Goal: Task Accomplishment & Management: Complete application form

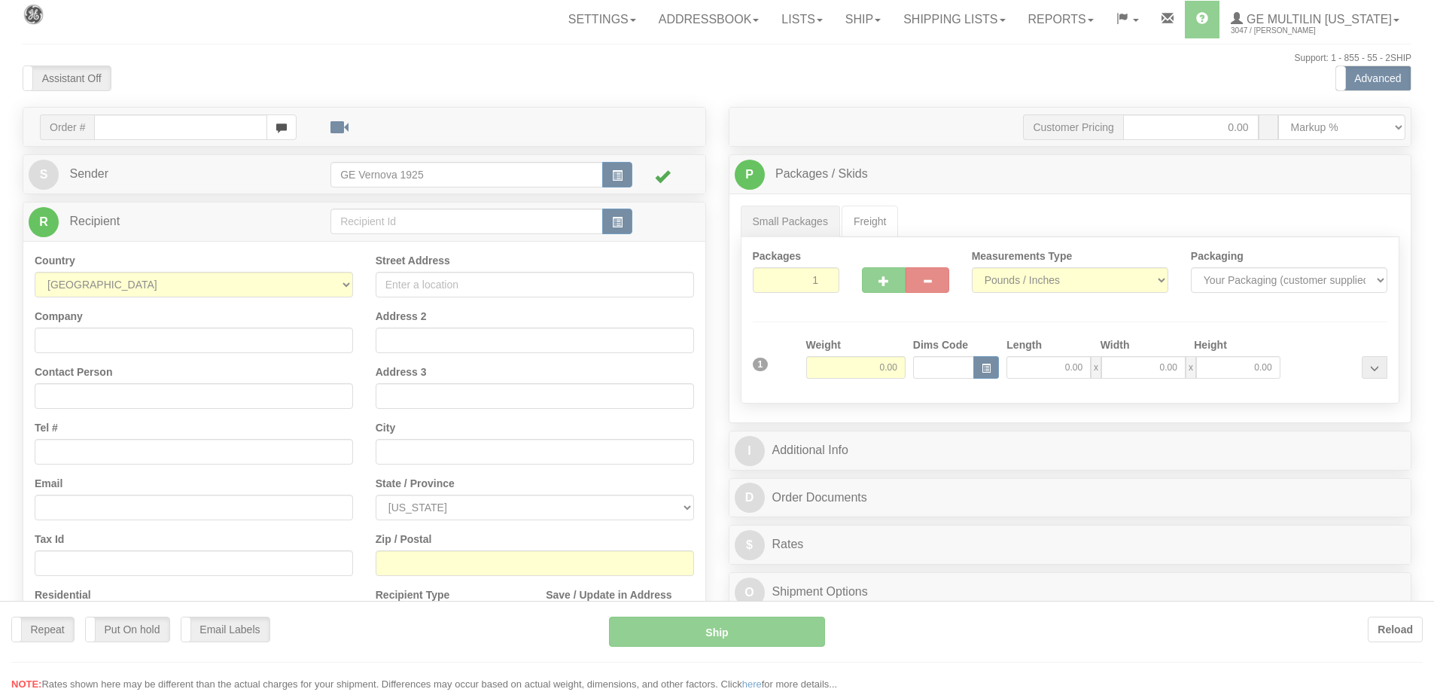
click at [121, 117] on div at bounding box center [717, 346] width 1434 height 692
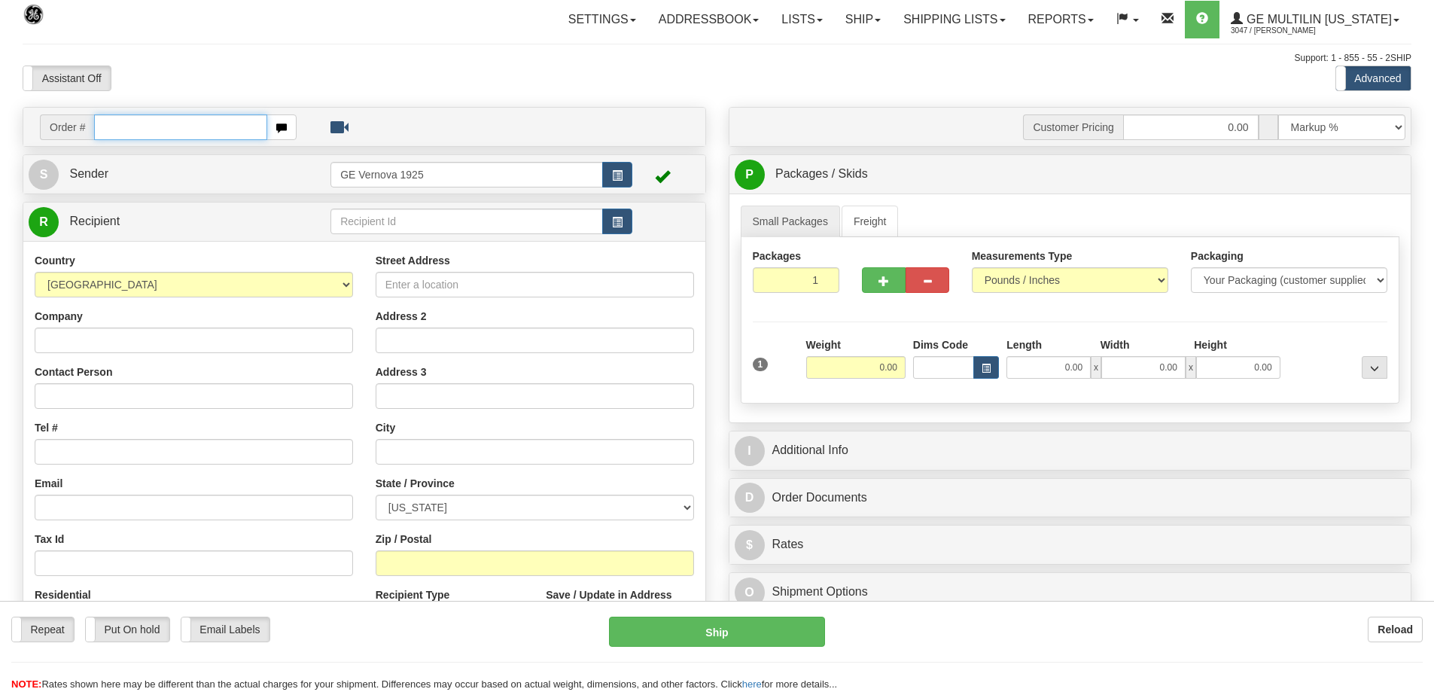
click at [120, 130] on input "text" at bounding box center [180, 127] width 173 height 26
type input "86684811"
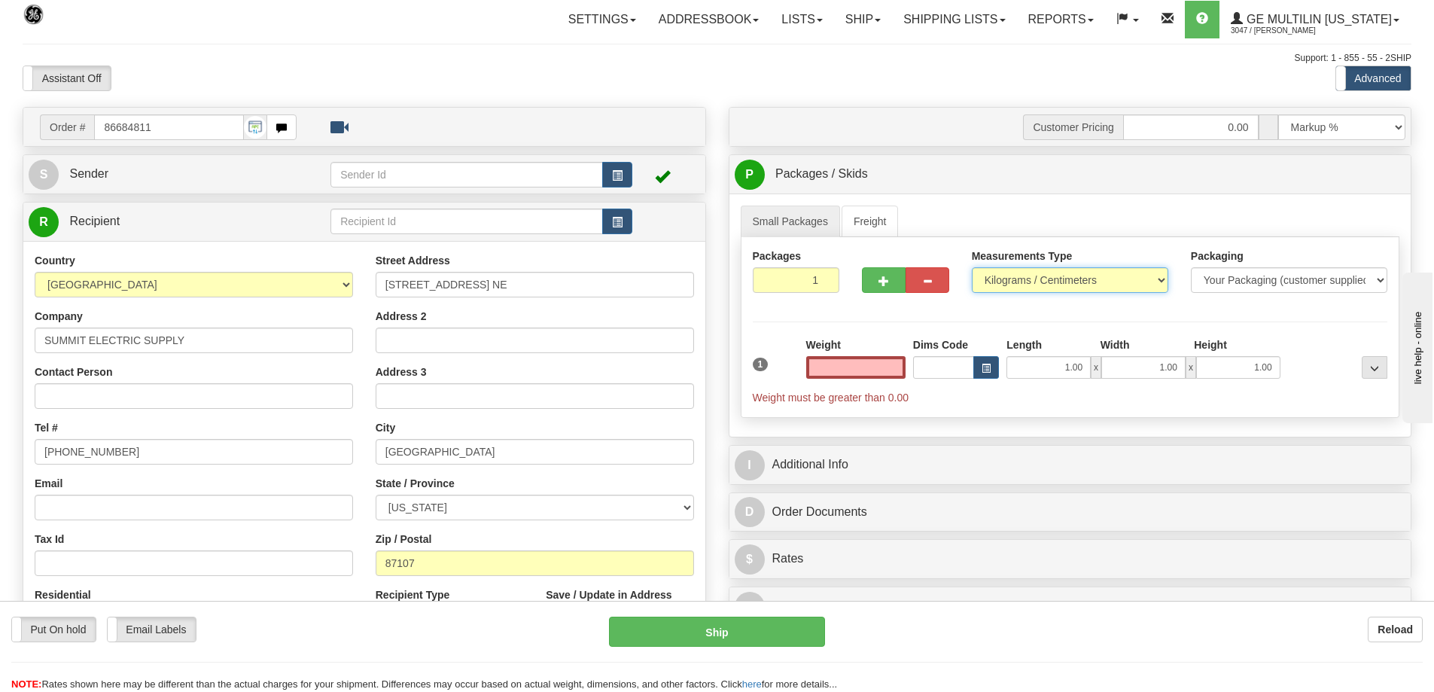
type input "0.00"
click at [1163, 280] on select "Pounds / Inches Kilograms / Centimeters" at bounding box center [1070, 280] width 196 height 26
select select "0"
click at [972, 267] on select "Pounds / Inches Kilograms / Centimeters" at bounding box center [1070, 280] width 196 height 26
click at [895, 365] on input "0.00" at bounding box center [855, 367] width 99 height 23
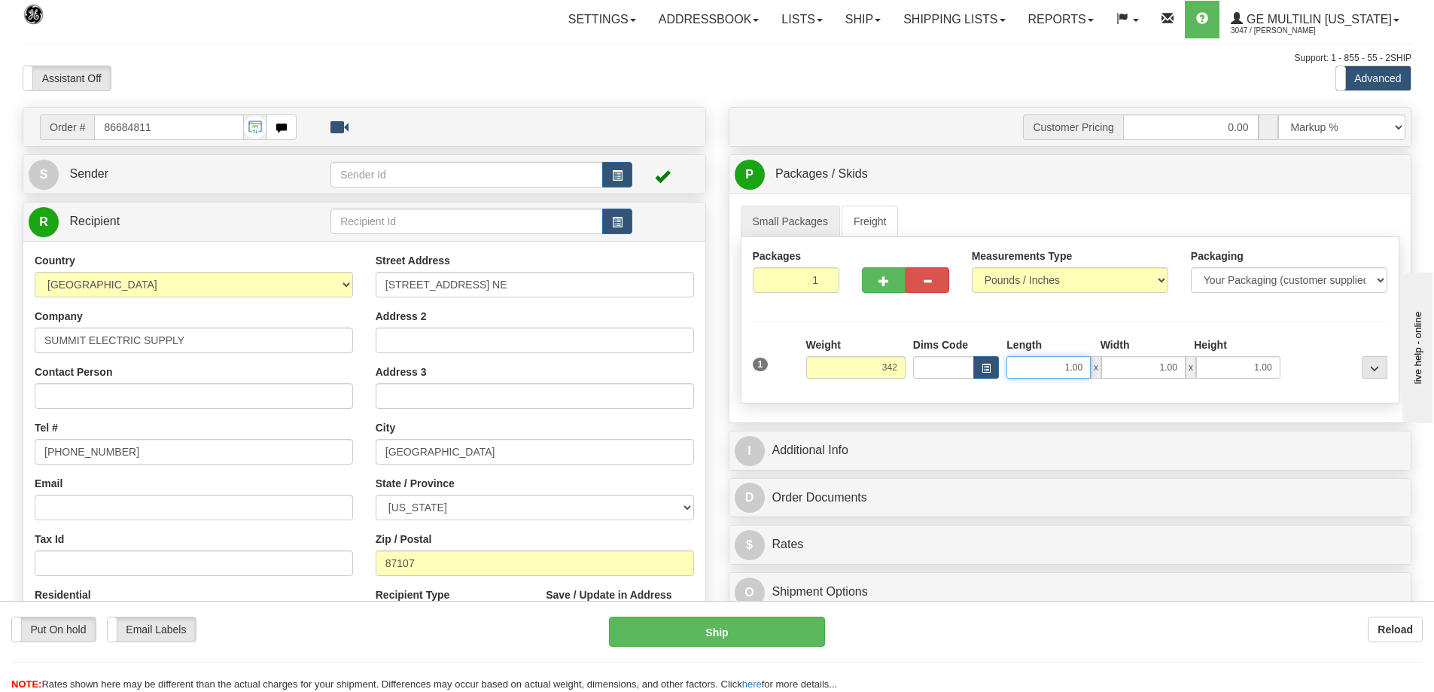
type input "342.00"
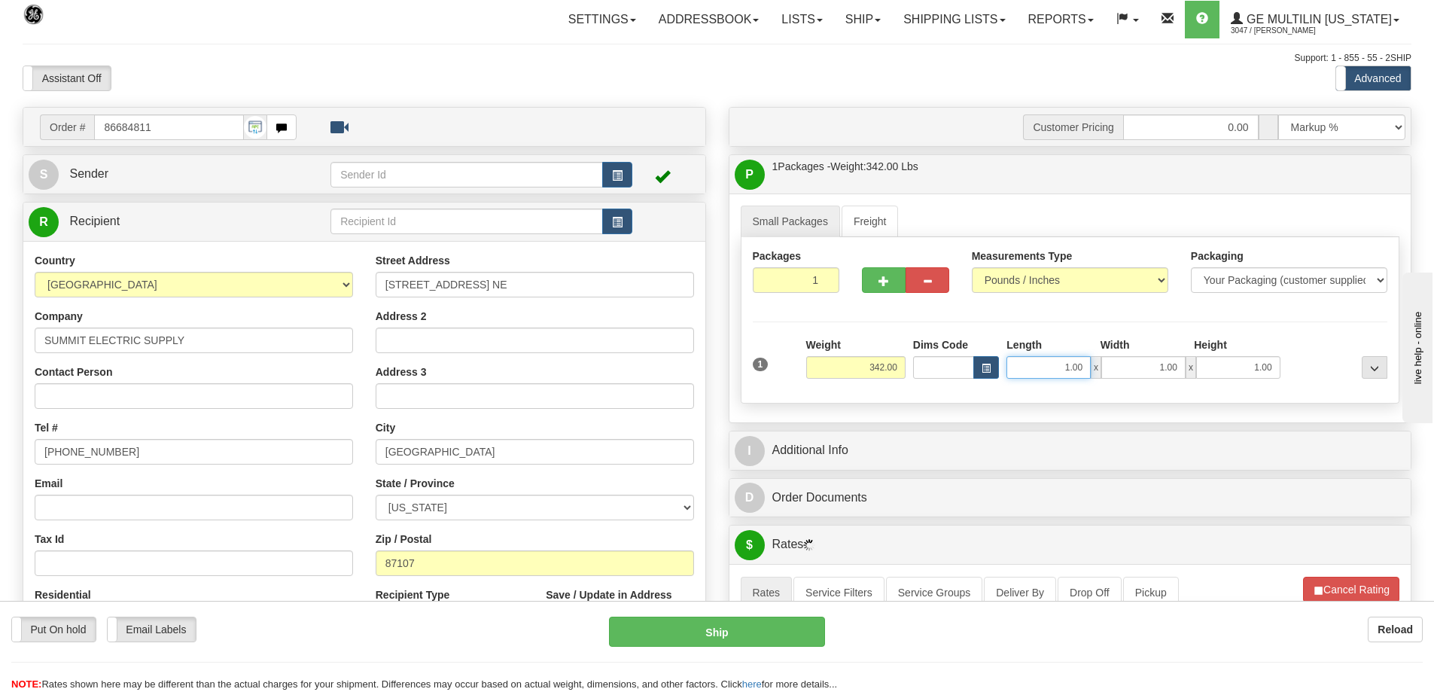
click at [1082, 364] on input "1.00" at bounding box center [1049, 367] width 84 height 23
type input "1"
type input "34.00"
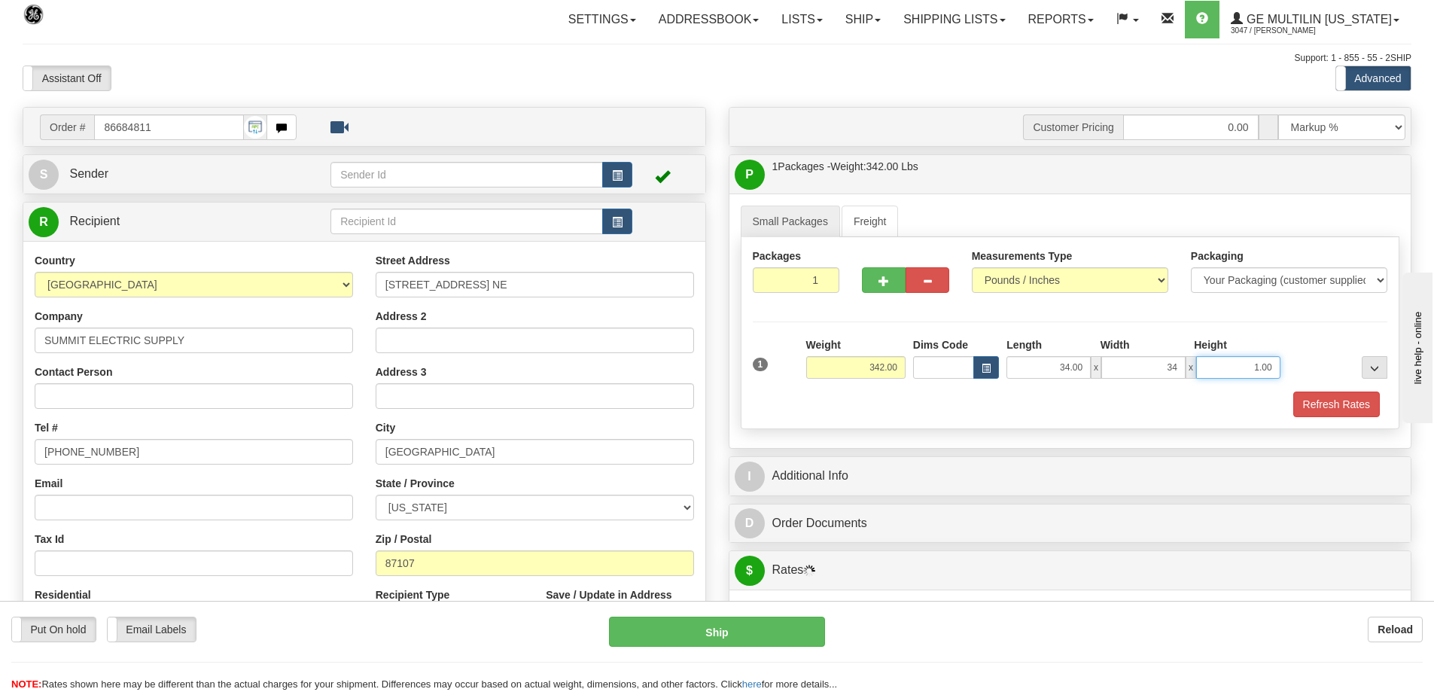
type input "34.00"
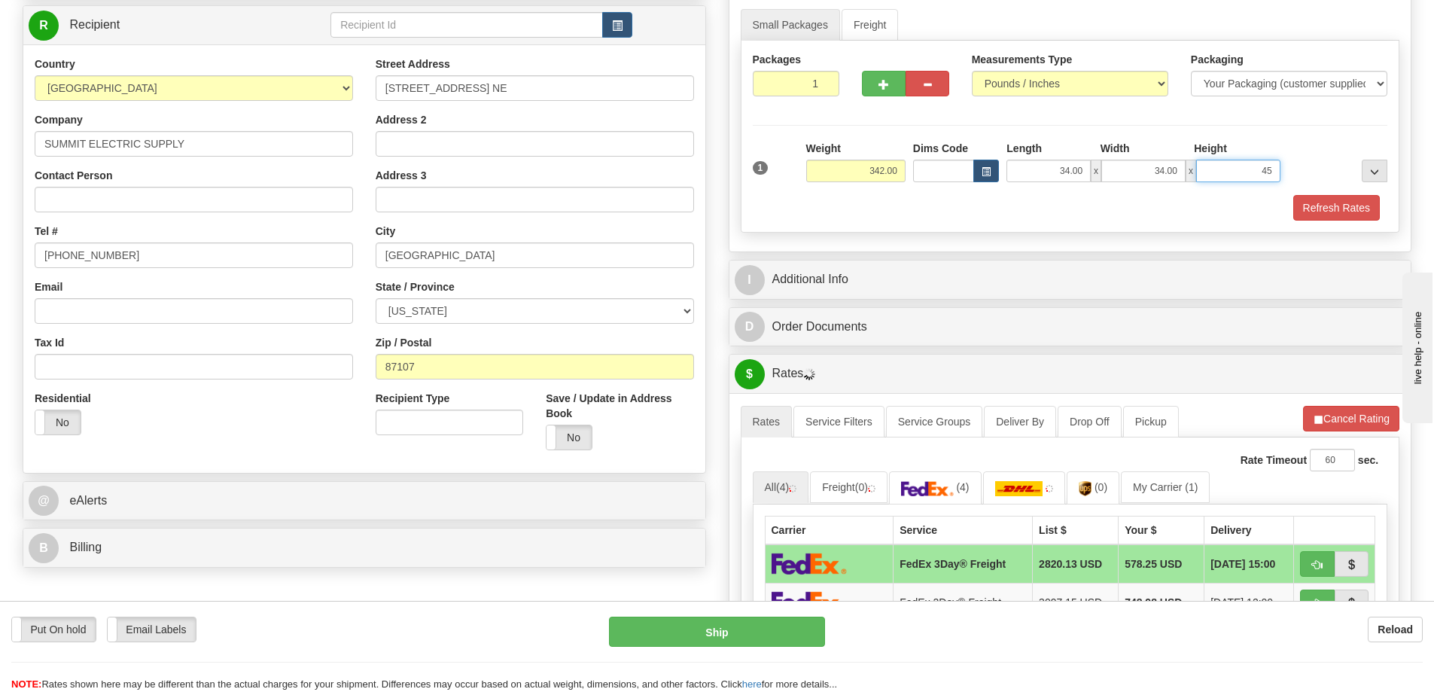
scroll to position [226, 0]
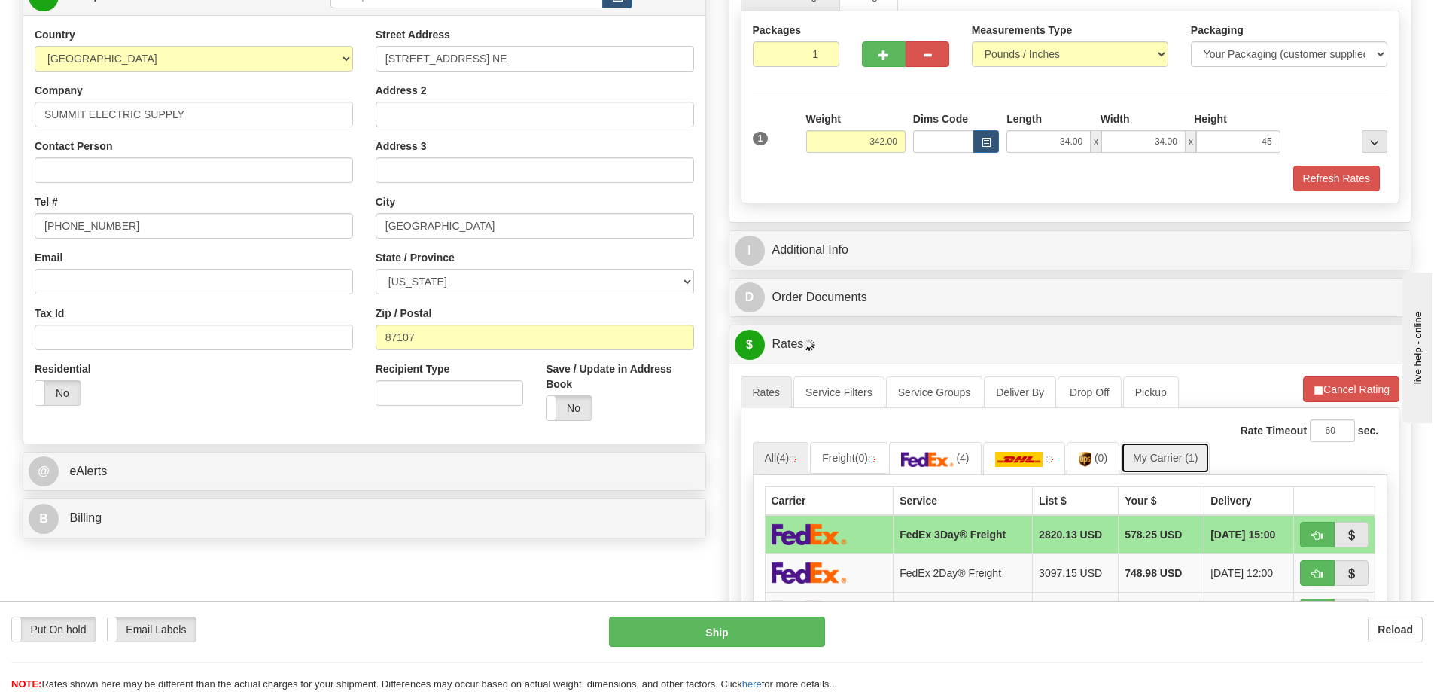
type input "45.00"
click at [1181, 467] on link "My Carrier (1)" at bounding box center [1165, 458] width 89 height 32
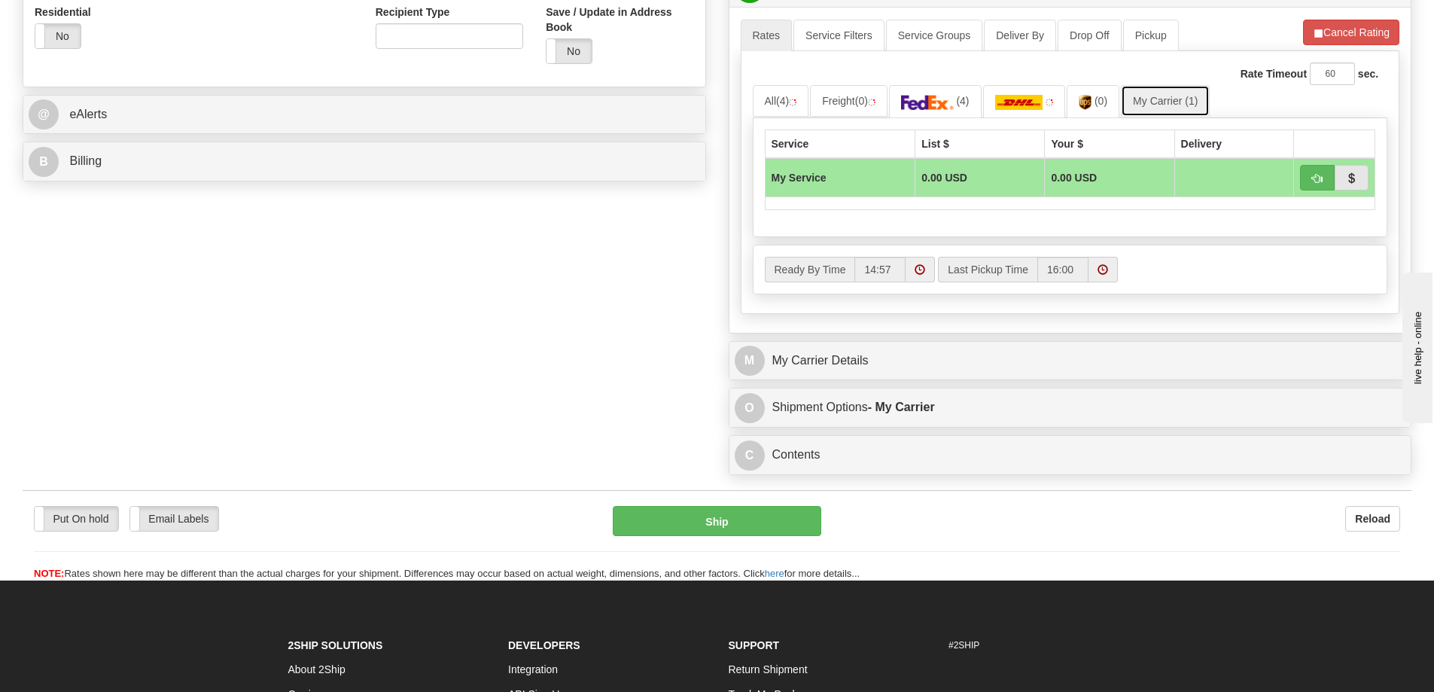
scroll to position [678, 0]
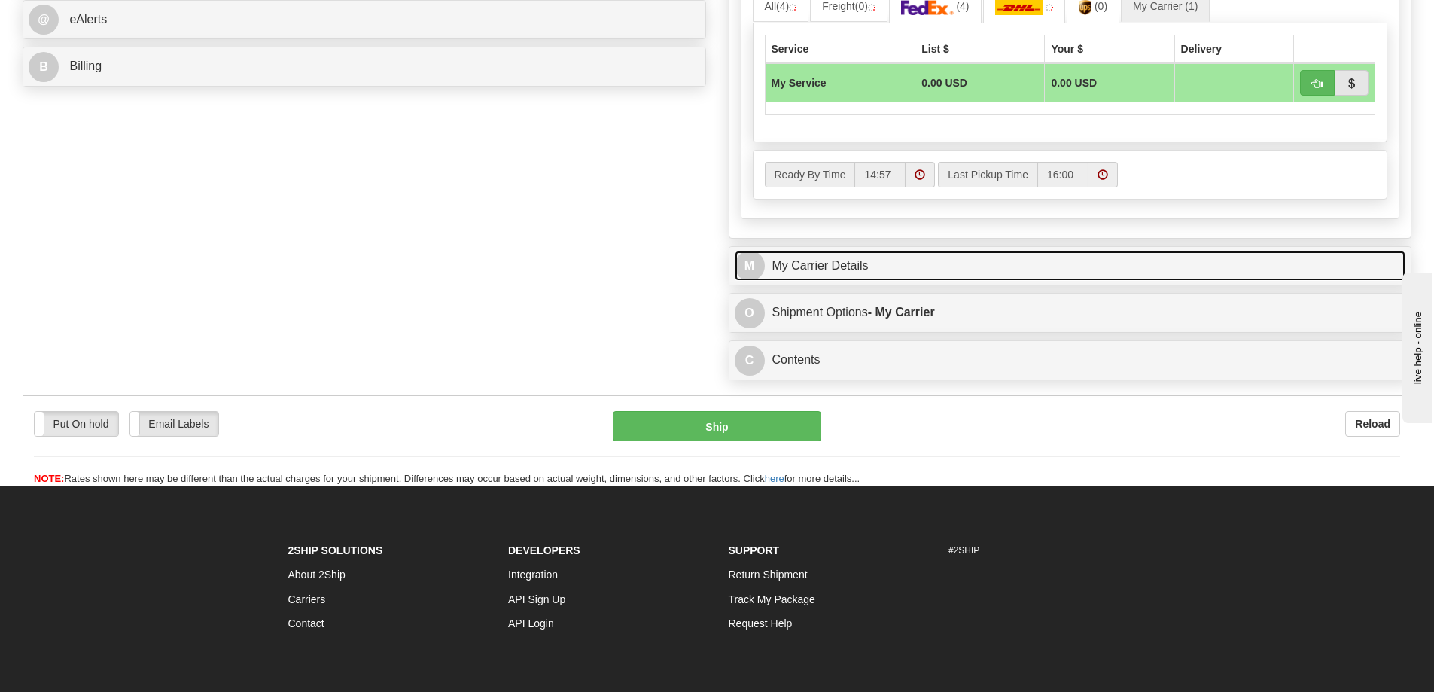
click at [845, 267] on link "M My Carrier Details" at bounding box center [1071, 266] width 672 height 31
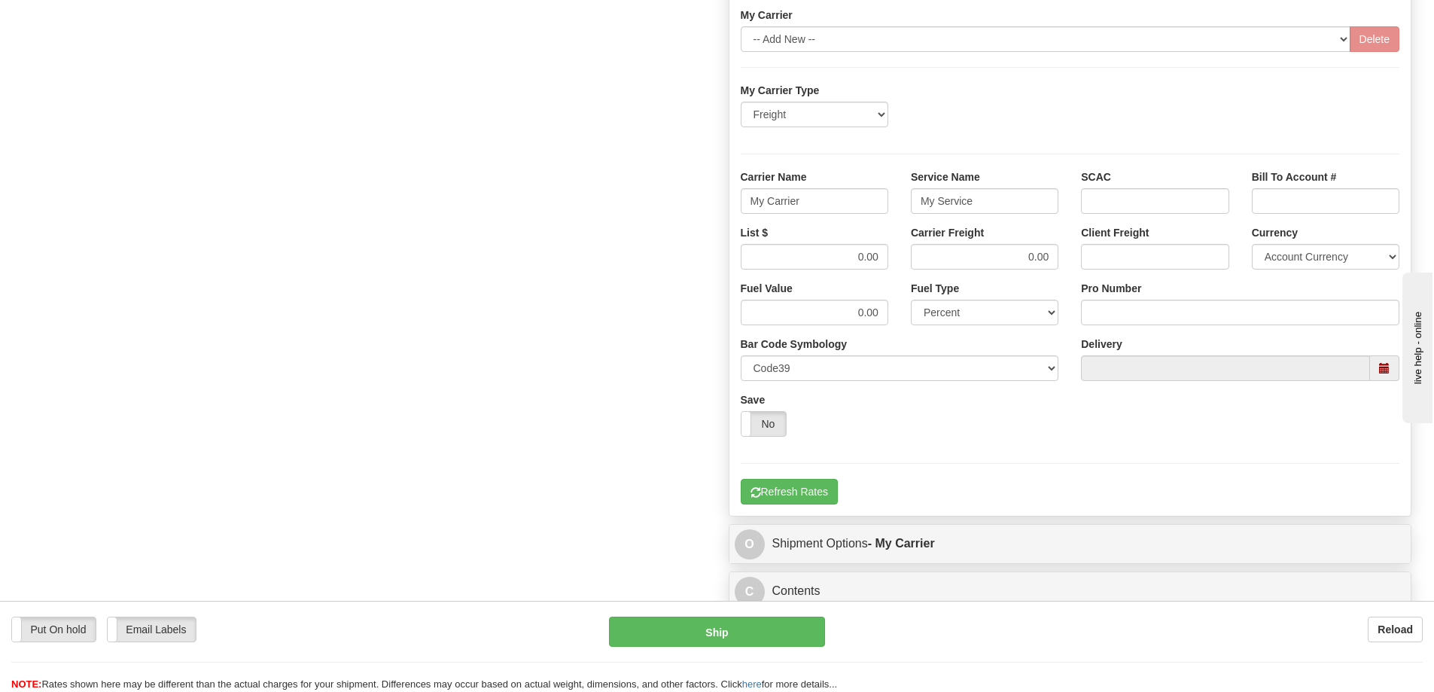
scroll to position [979, 0]
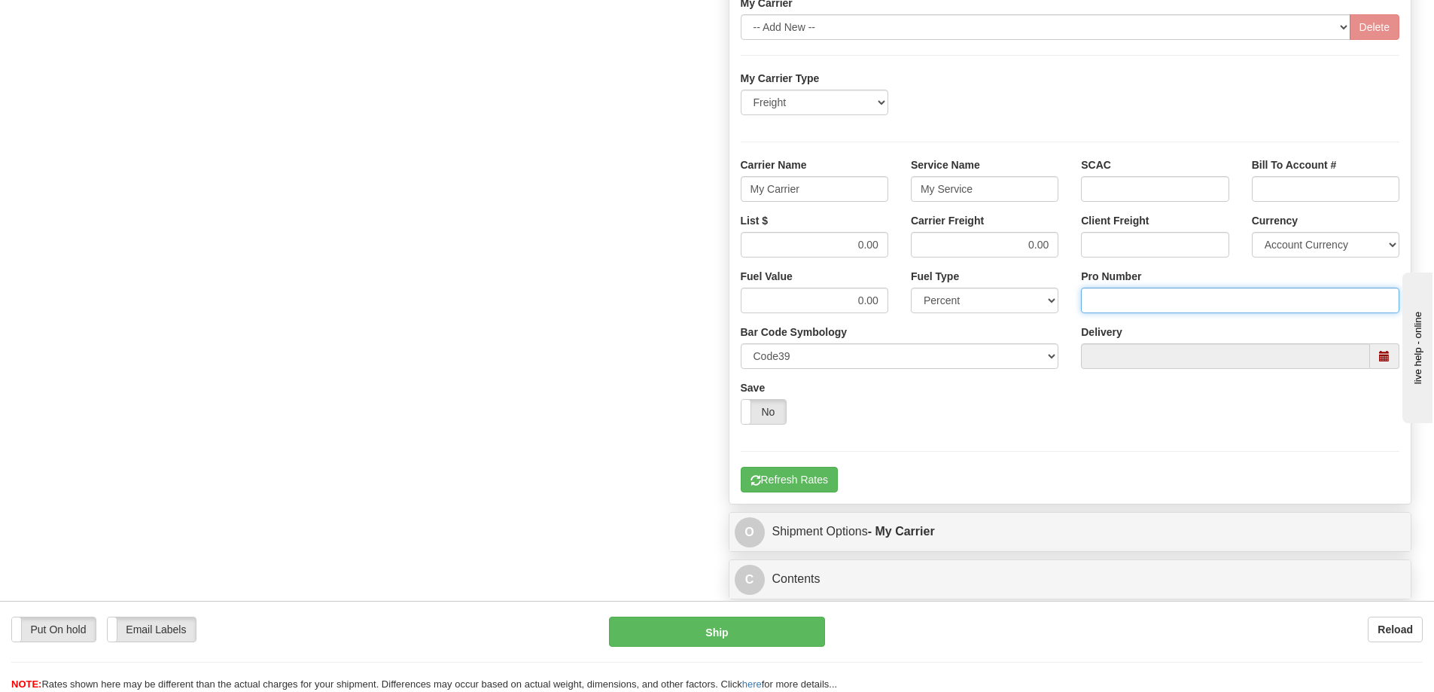
click at [1121, 302] on input "Pro Number" at bounding box center [1240, 301] width 318 height 26
type input "106504068704"
click button "Delete" at bounding box center [0, 0] width 0 height 0
click at [885, 246] on input "0.00" at bounding box center [815, 245] width 148 height 26
type input "0"
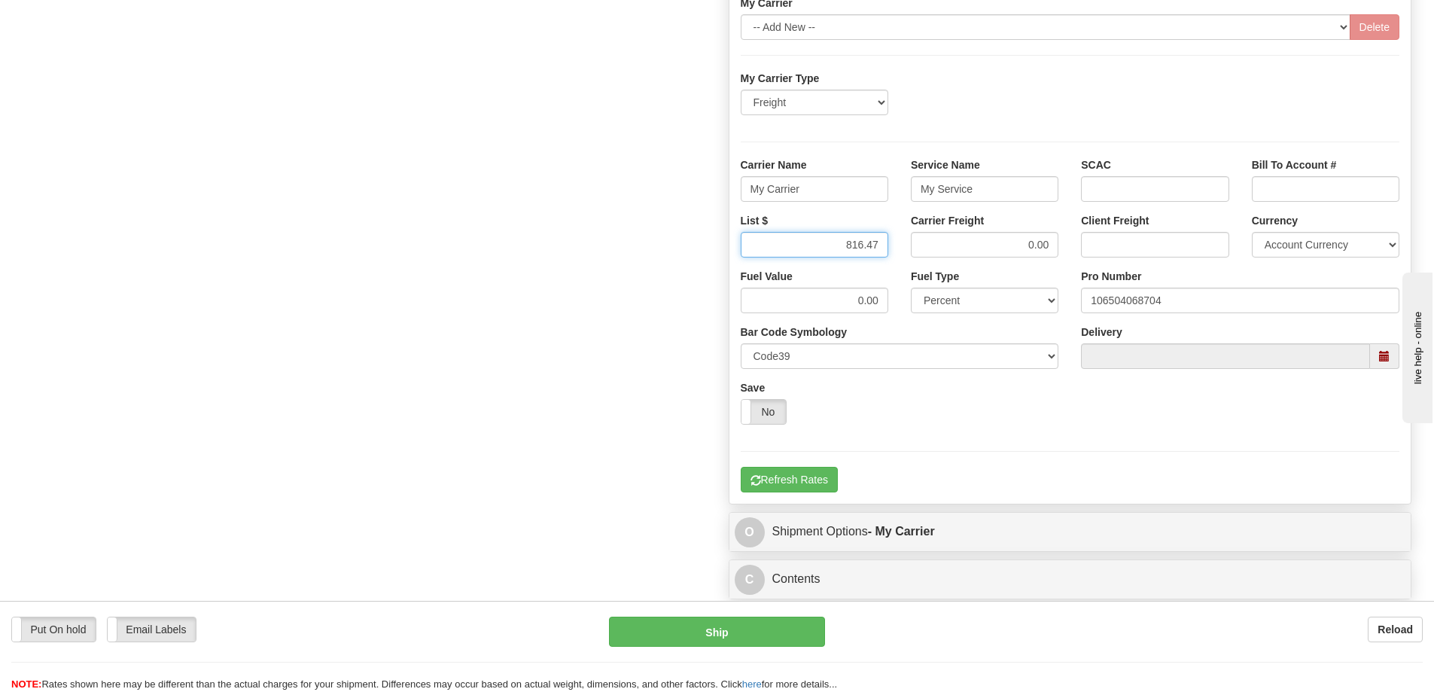
type input "816.47"
click at [1050, 243] on input "0.00" at bounding box center [985, 245] width 148 height 26
type input "0"
type input "816.47"
click at [843, 191] on input "My Carrier" at bounding box center [815, 189] width 148 height 26
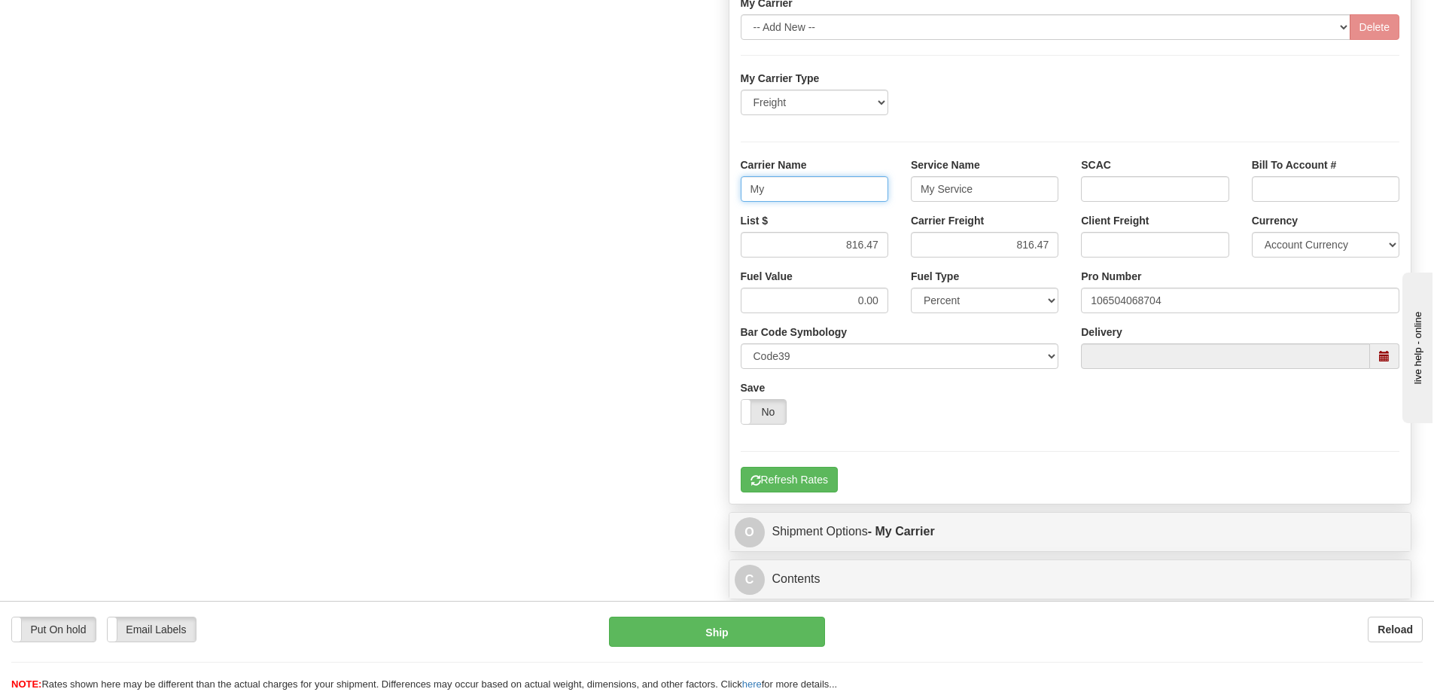
type input "M"
type input "SAIA"
click at [978, 191] on input "My Service" at bounding box center [985, 189] width 148 height 26
type input "M"
type input "LTL"
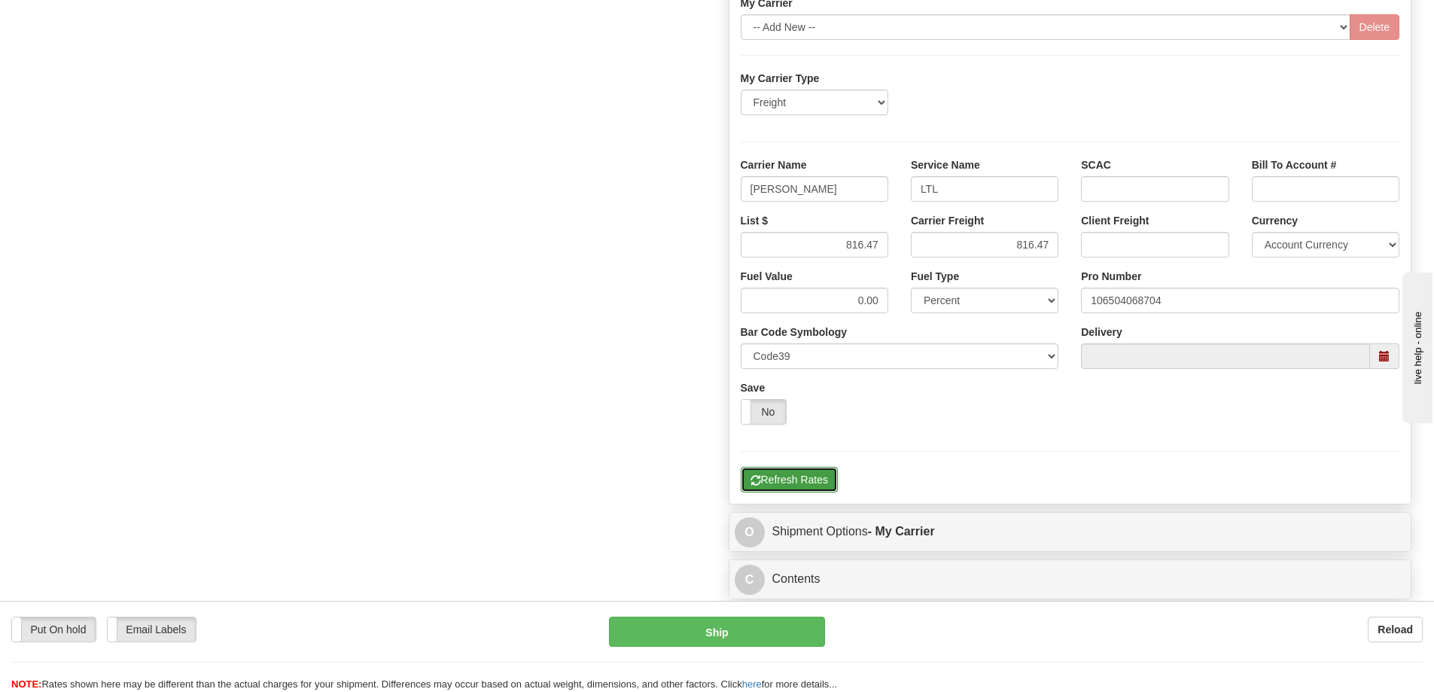
click at [798, 486] on button "Refresh Rates" at bounding box center [789, 480] width 97 height 26
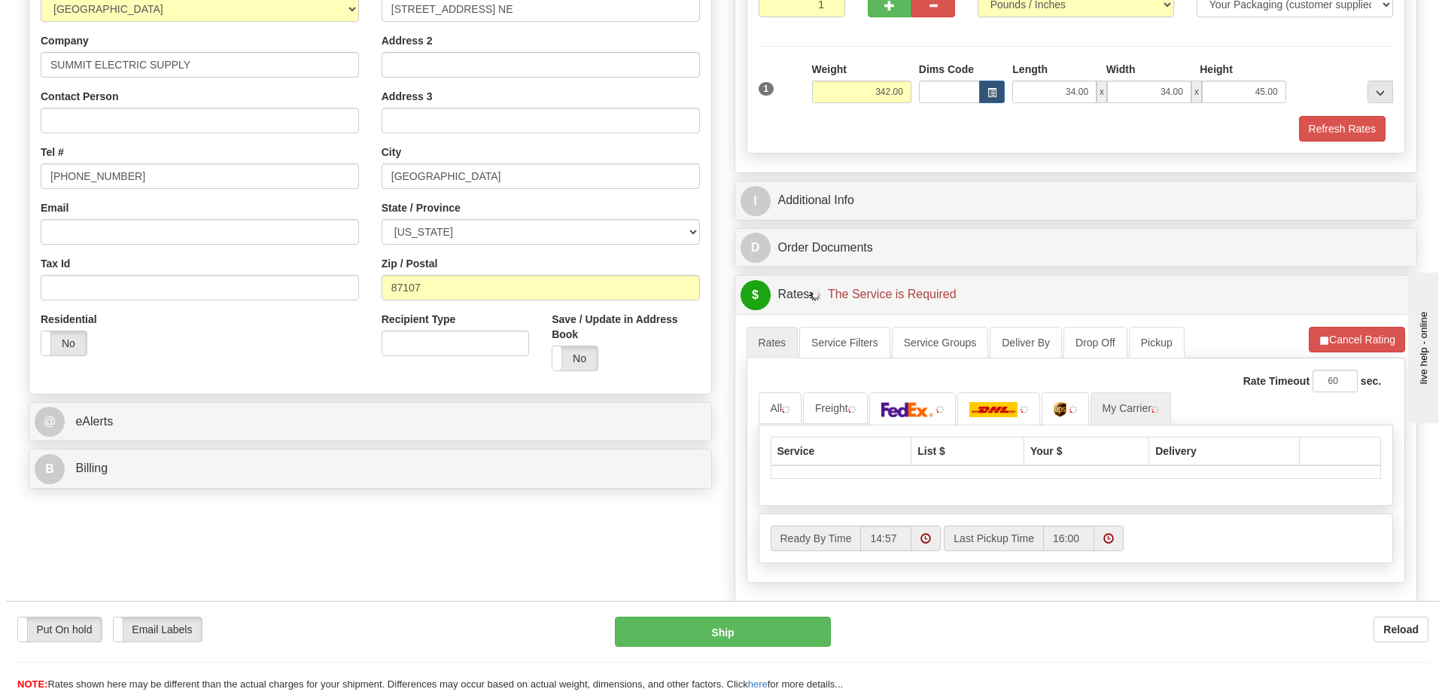
scroll to position [263, 0]
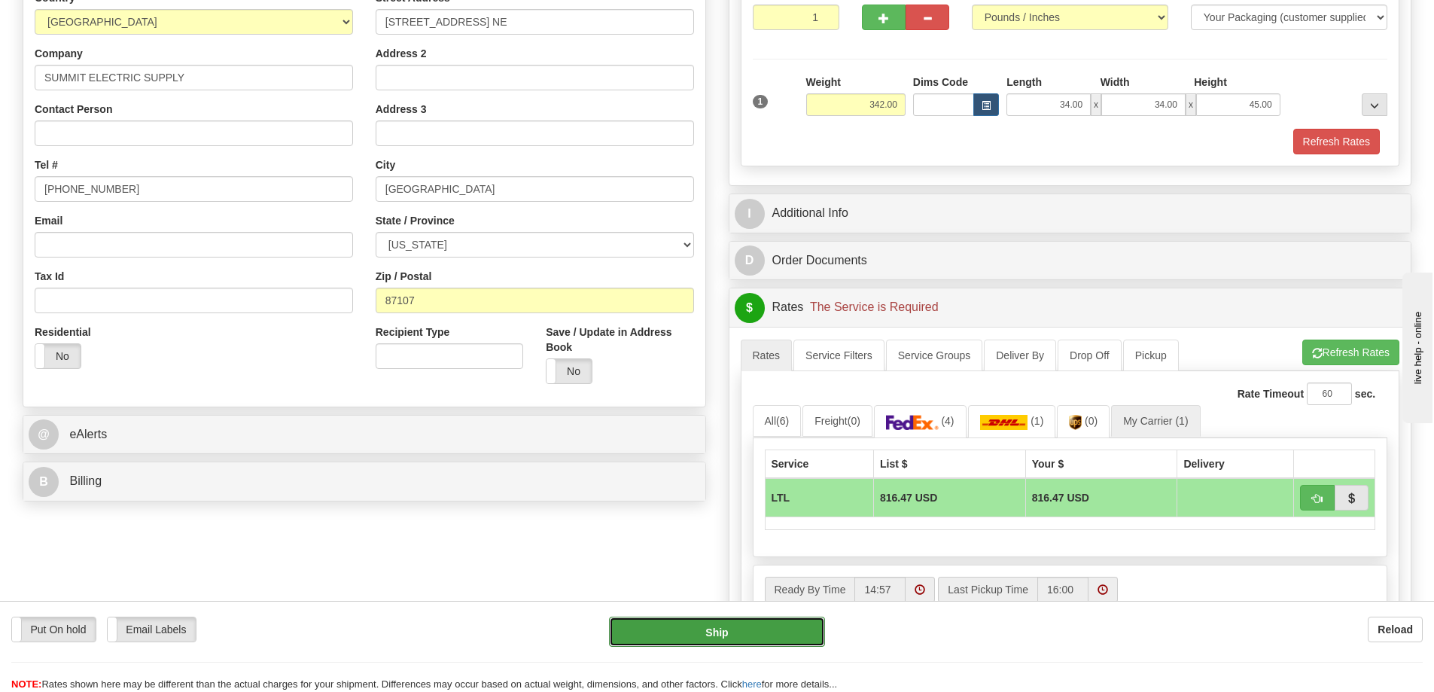
click at [723, 636] on button "Ship" at bounding box center [717, 632] width 216 height 30
type input "00"
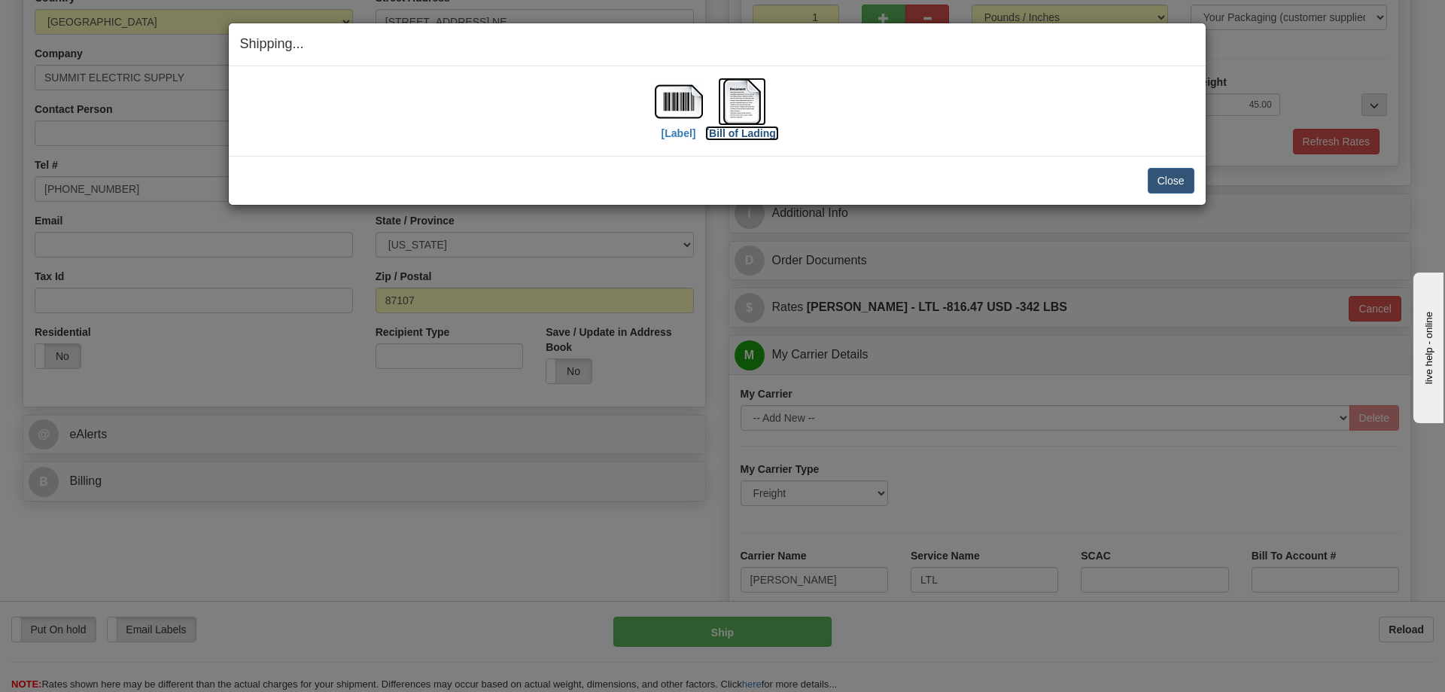
click at [750, 100] on img at bounding box center [742, 102] width 48 height 48
click at [1182, 173] on button "Close" at bounding box center [1171, 181] width 47 height 26
click at [1159, 178] on button "Close" at bounding box center [1171, 181] width 47 height 26
